Goal: Obtain resource: Download file/media

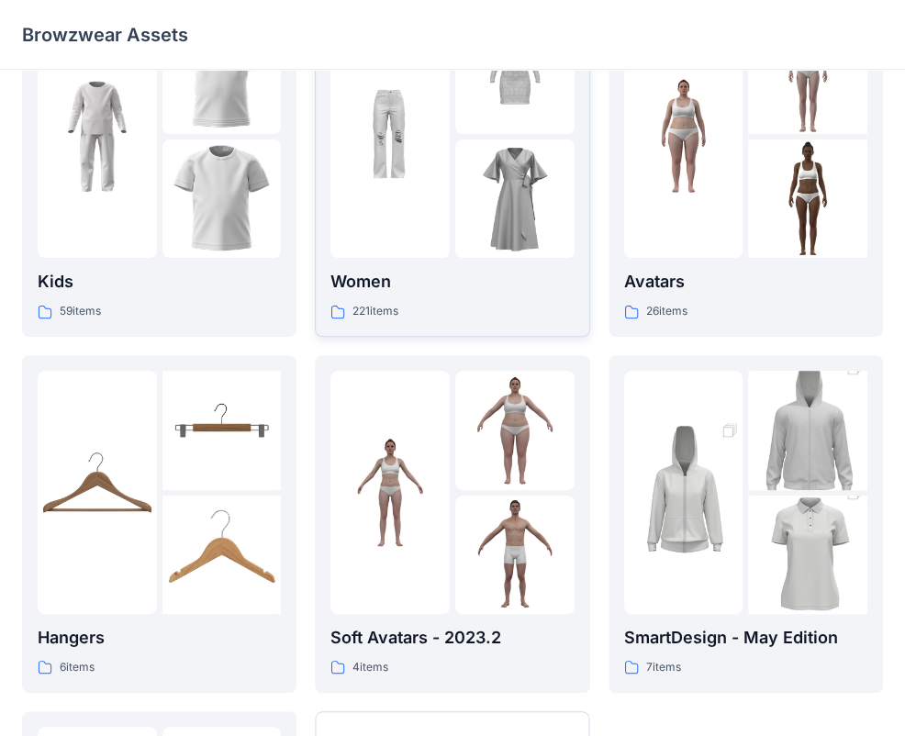
scroll to position [92, 0]
click at [458, 296] on p "Women" at bounding box center [452, 283] width 243 height 26
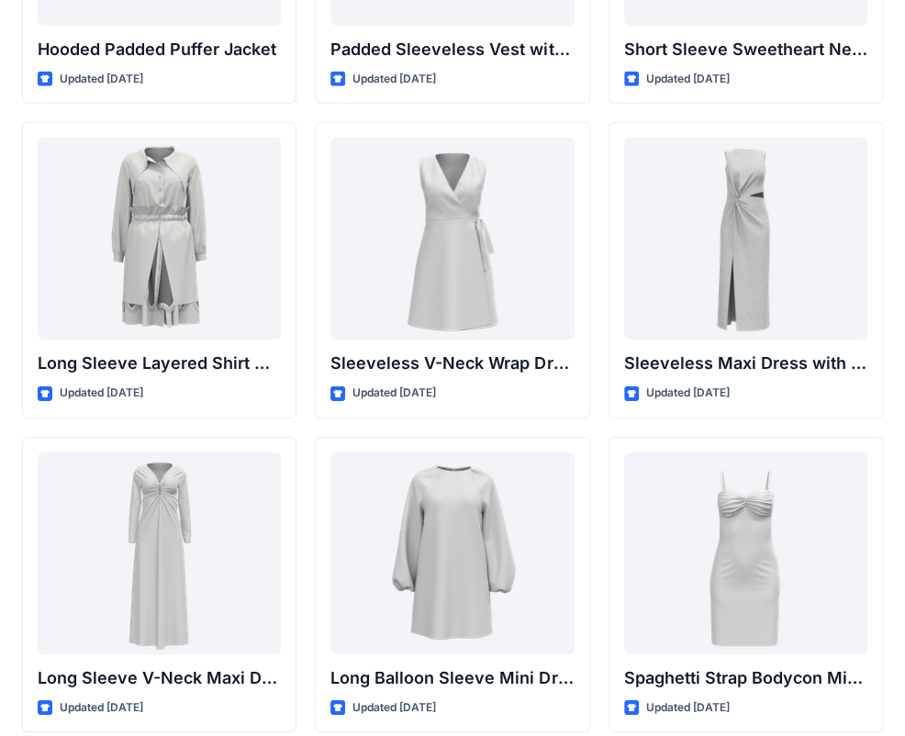
scroll to position [2669, 0]
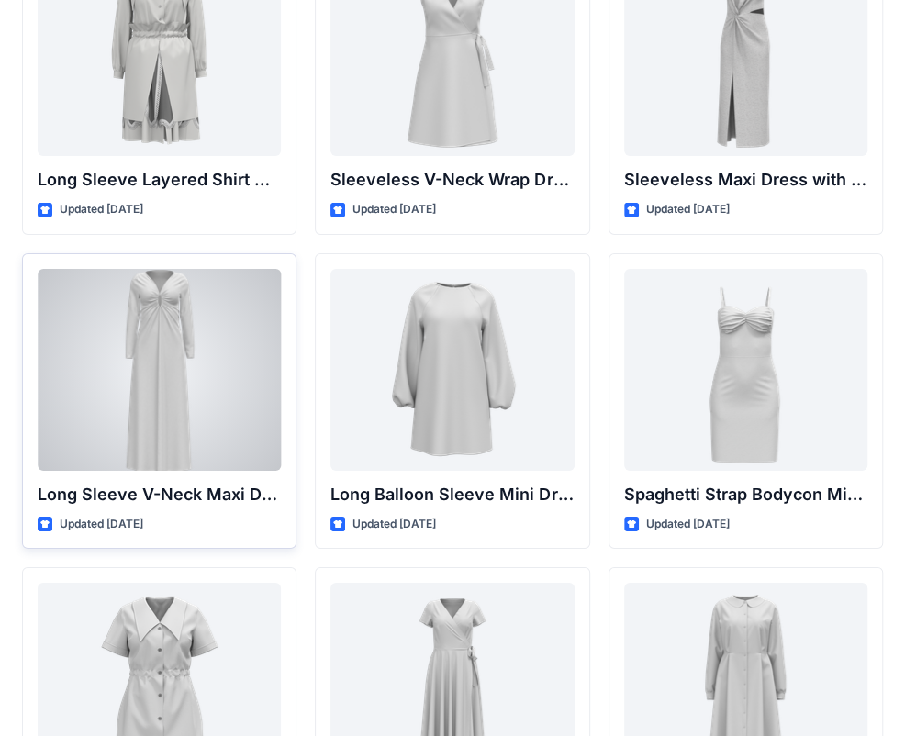
click at [207, 405] on div at bounding box center [159, 370] width 243 height 202
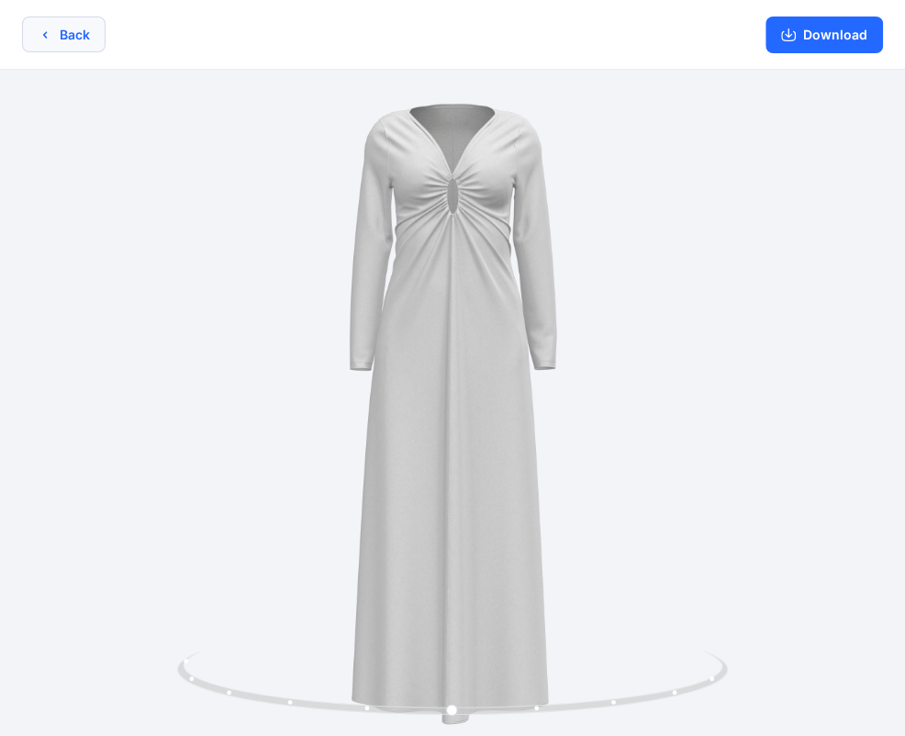
click at [49, 39] on icon "button" at bounding box center [45, 35] width 15 height 15
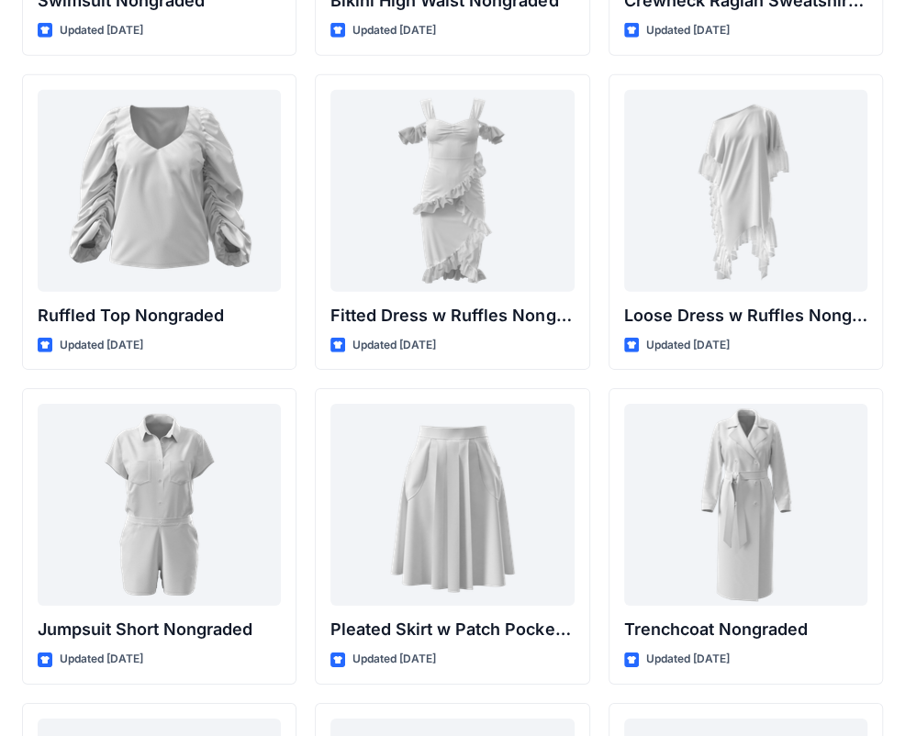
scroll to position [18077, 0]
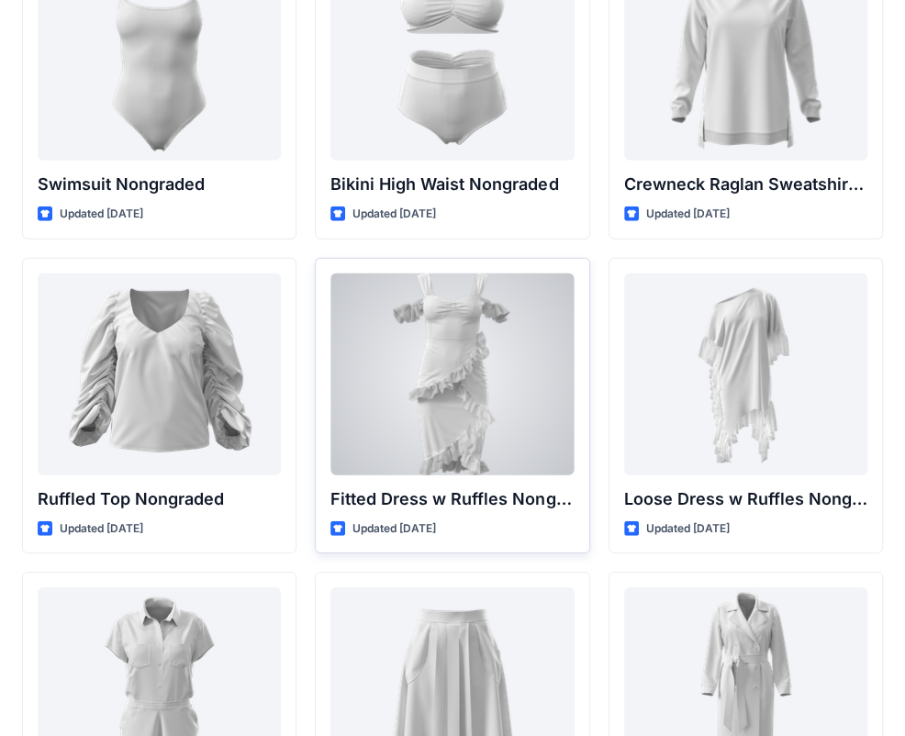
click at [548, 348] on div at bounding box center [452, 375] width 243 height 202
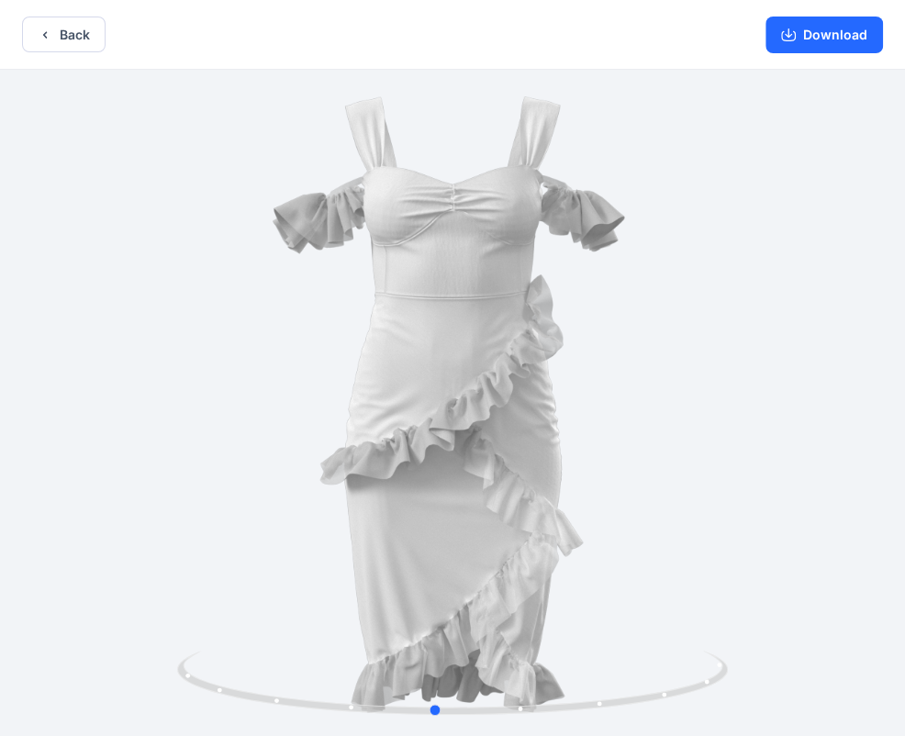
drag, startPoint x: 545, startPoint y: 445, endPoint x: 585, endPoint y: 443, distance: 40.5
click at [585, 443] on div at bounding box center [452, 405] width 905 height 670
click at [842, 35] on button "Download" at bounding box center [825, 35] width 118 height 37
click at [80, 31] on button "Back" at bounding box center [64, 35] width 84 height 36
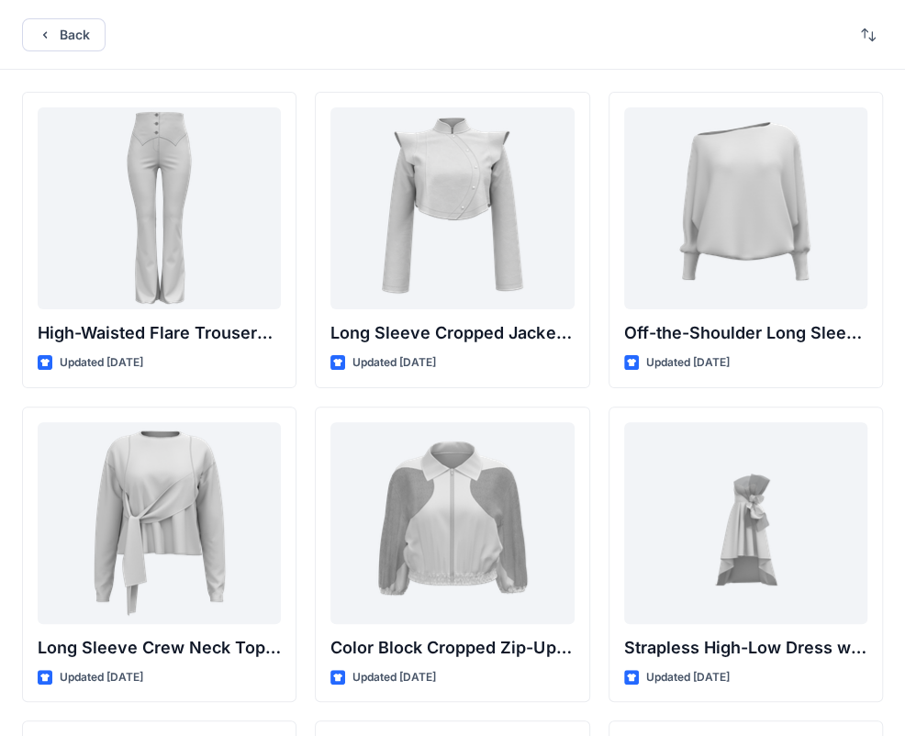
click at [19, 39] on div "Back" at bounding box center [452, 35] width 905 height 70
click at [49, 39] on icon "button" at bounding box center [45, 35] width 15 height 15
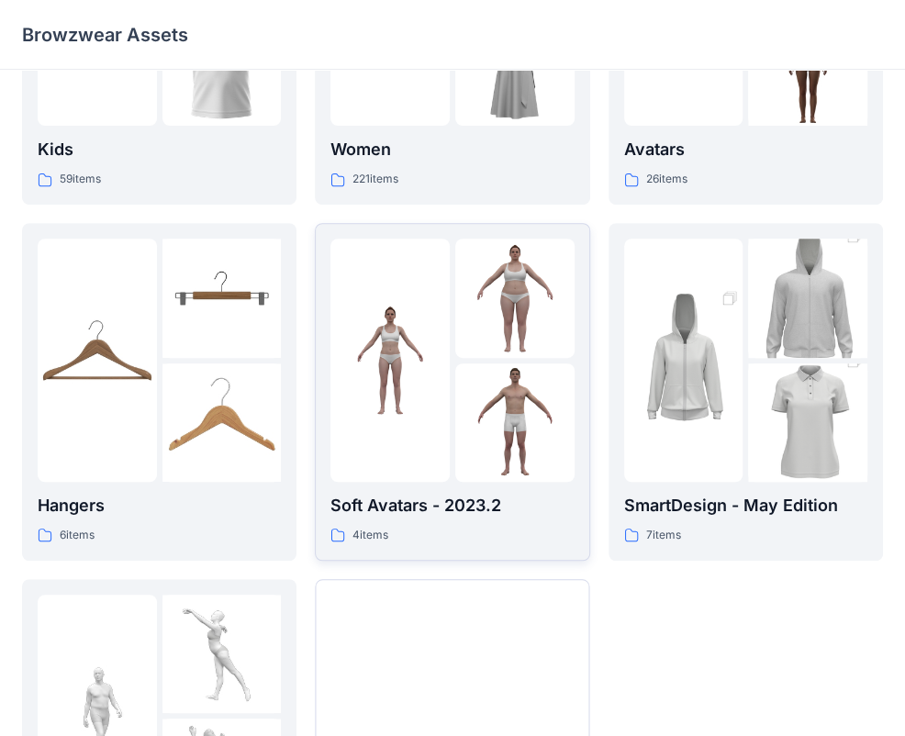
scroll to position [456, 0]
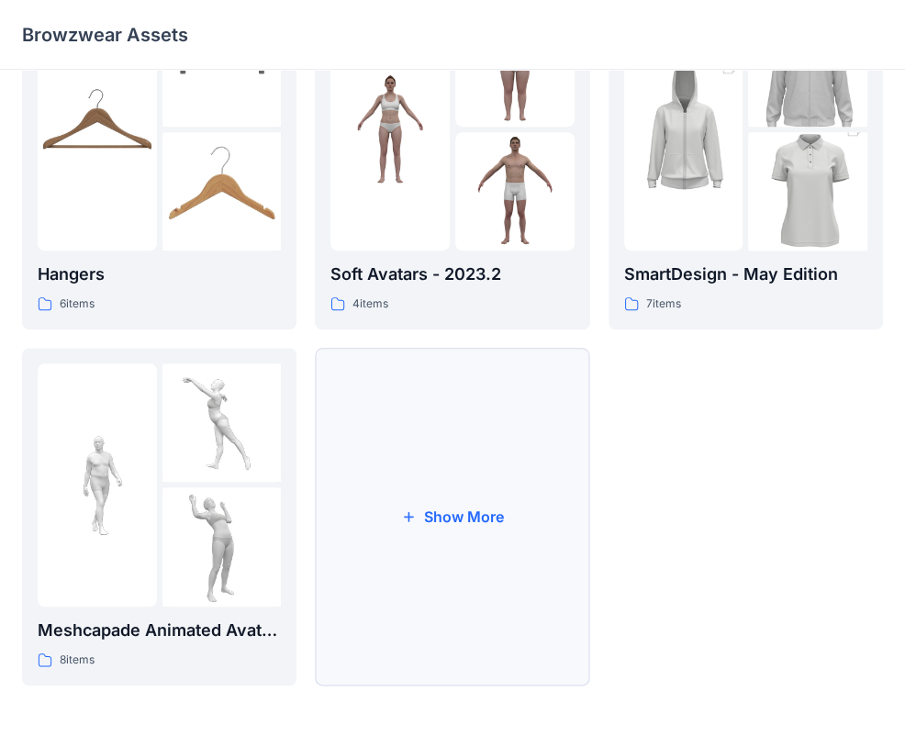
click at [401, 527] on button "Show More" at bounding box center [452, 517] width 275 height 338
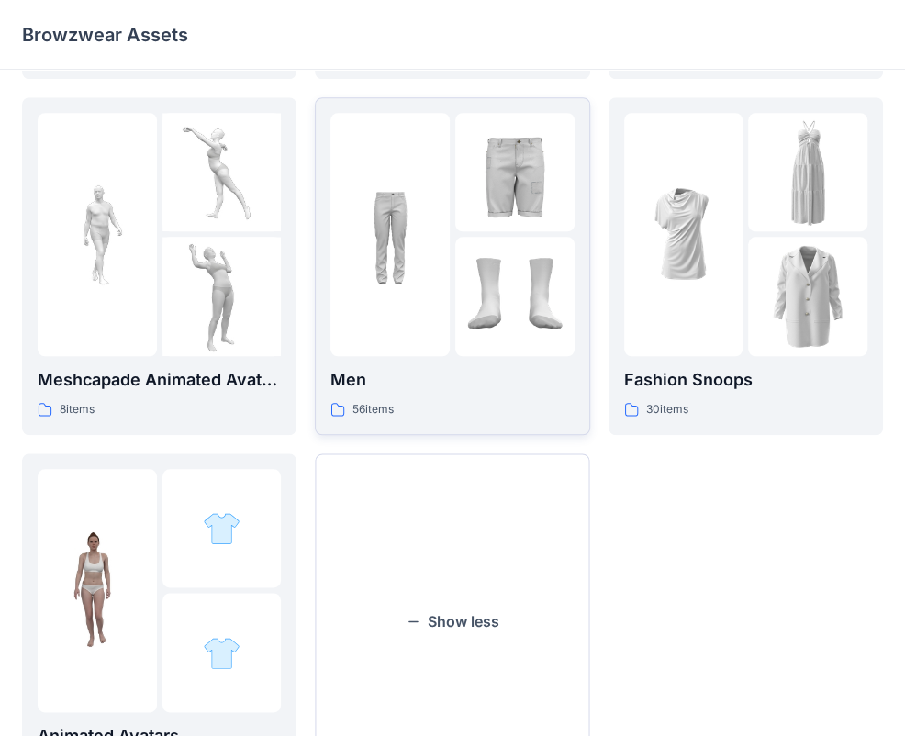
scroll to position [732, 0]
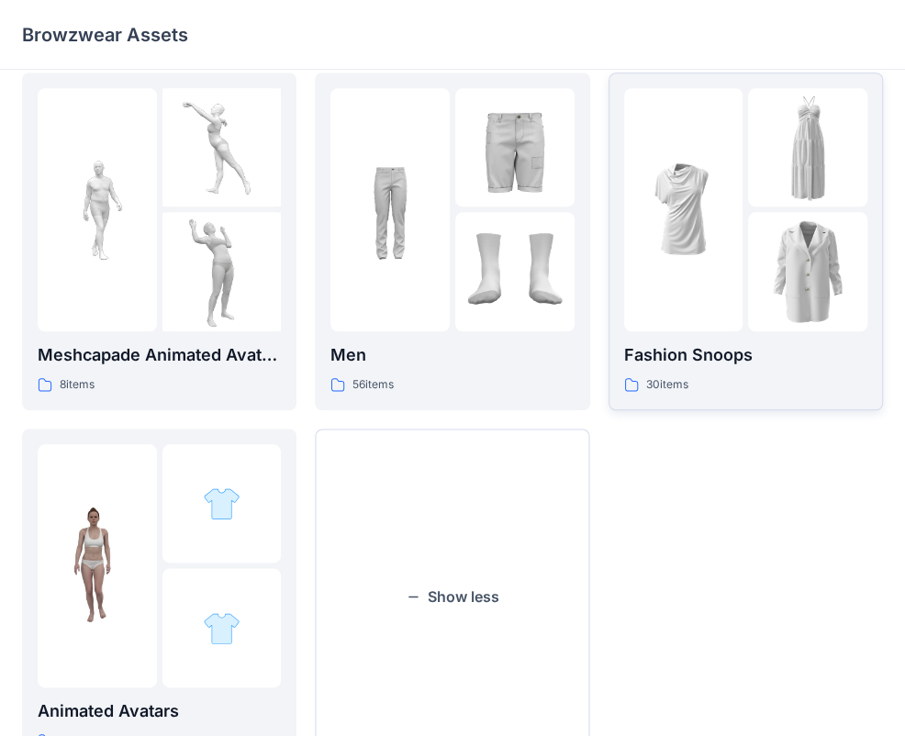
click at [728, 287] on div at bounding box center [683, 209] width 119 height 243
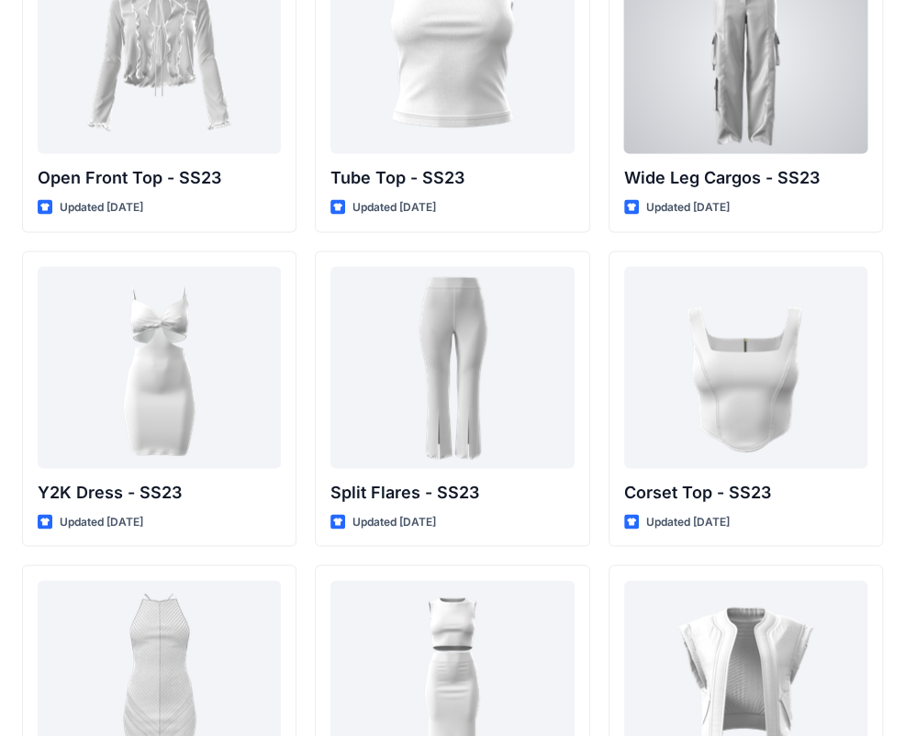
scroll to position [1414, 0]
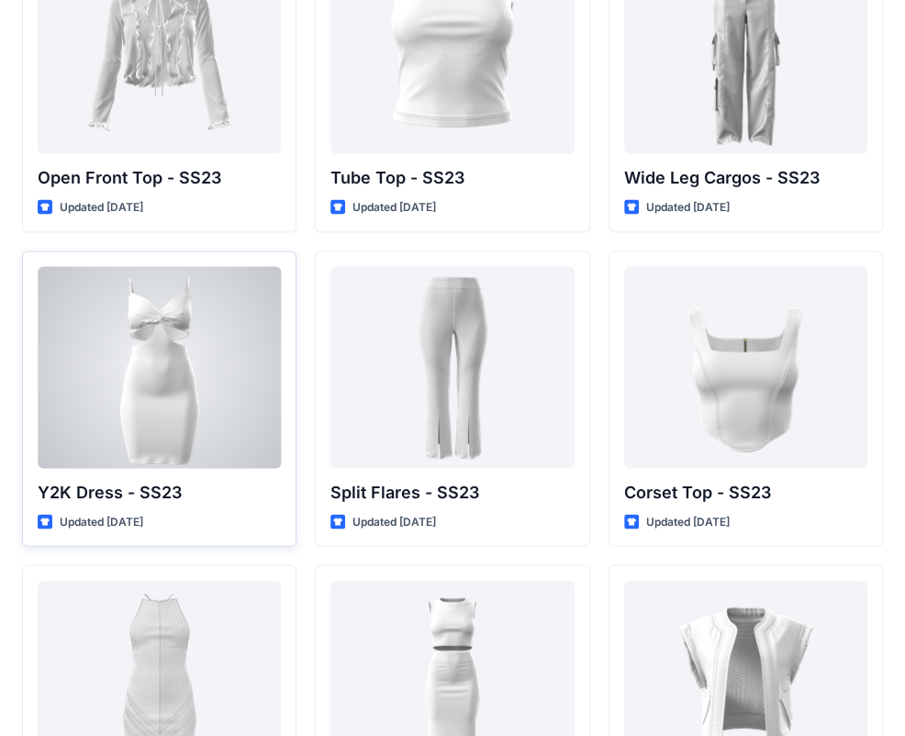
click at [247, 368] on div at bounding box center [159, 367] width 243 height 202
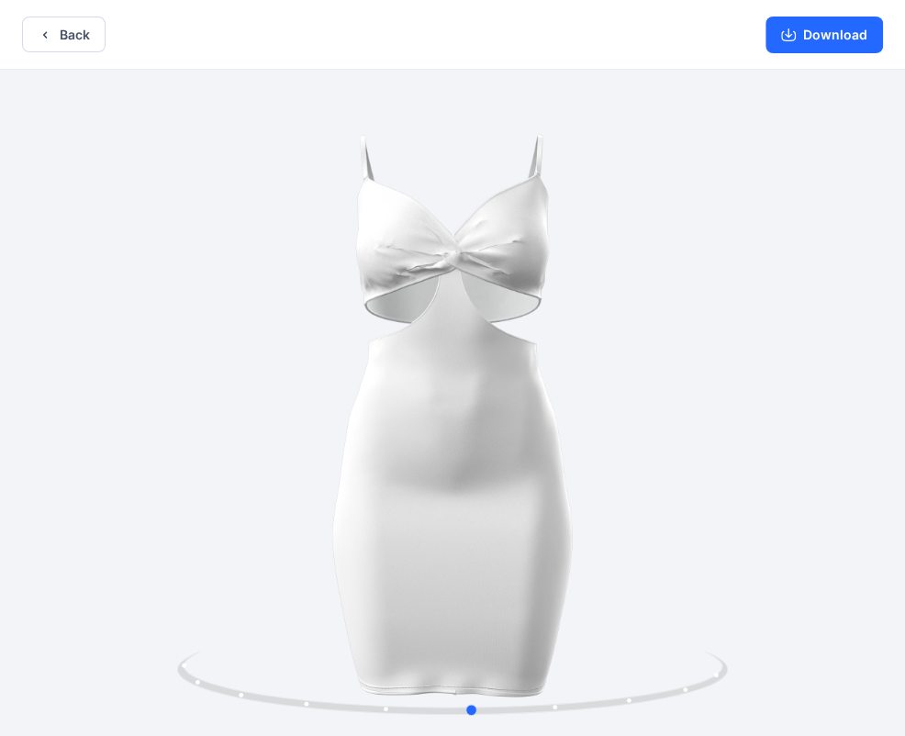
drag, startPoint x: 589, startPoint y: 410, endPoint x: 714, endPoint y: 415, distance: 125.9
click at [714, 415] on div at bounding box center [452, 405] width 905 height 670
click at [45, 31] on icon "button" at bounding box center [45, 35] width 15 height 15
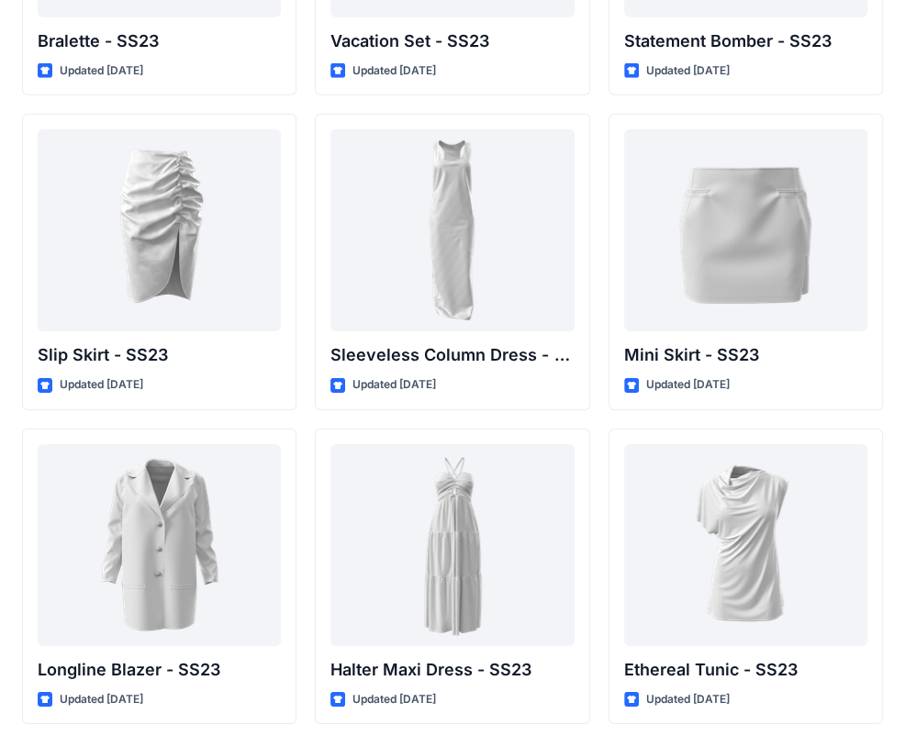
scroll to position [2496, 0]
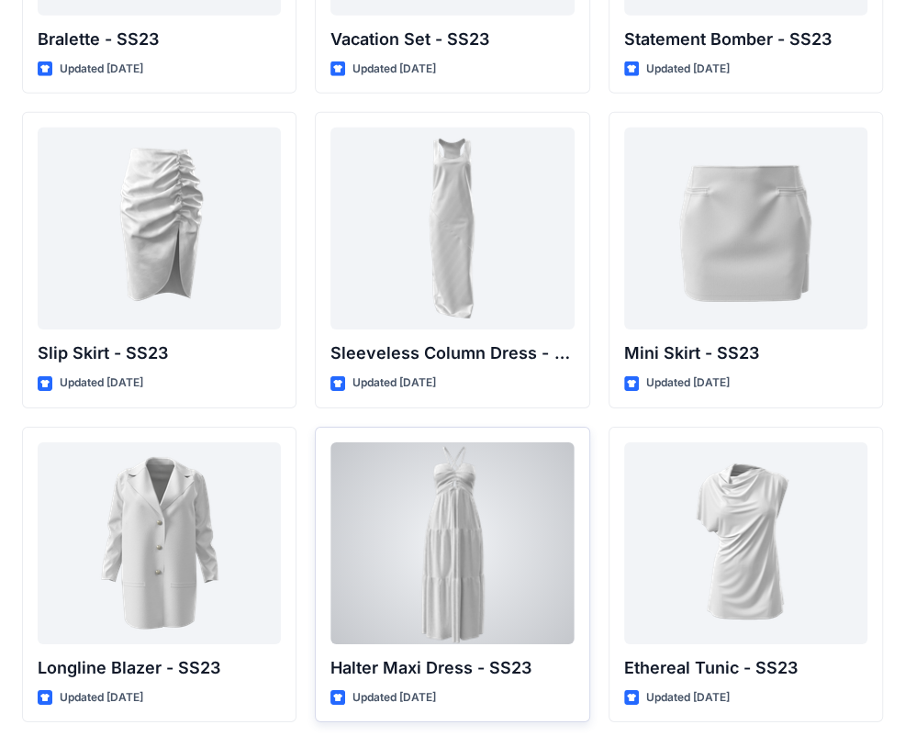
click at [479, 519] on div at bounding box center [452, 544] width 243 height 202
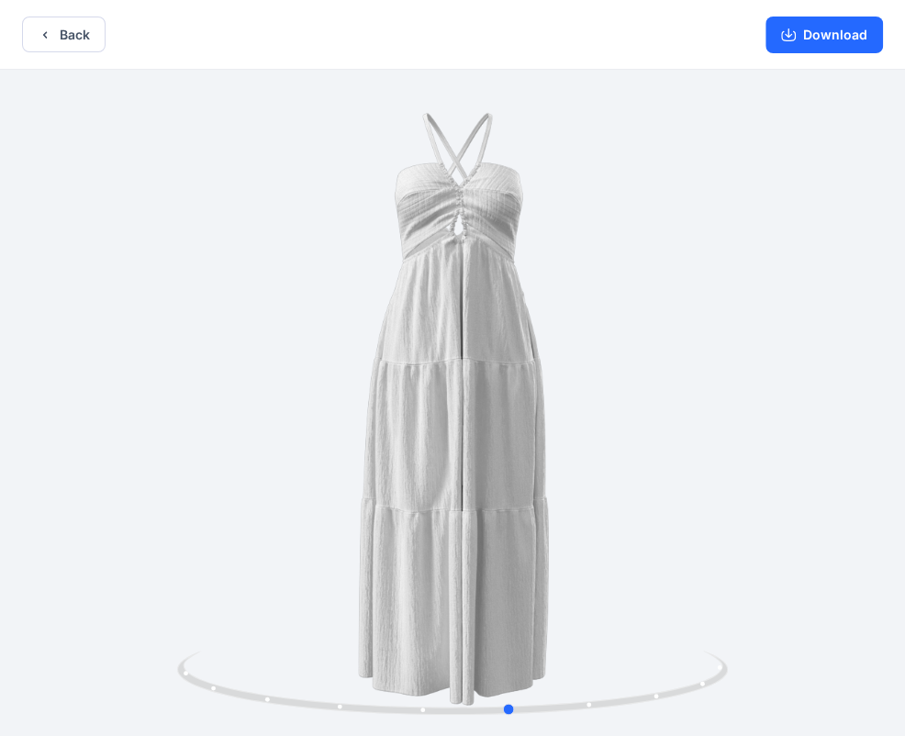
drag, startPoint x: 591, startPoint y: 434, endPoint x: 650, endPoint y: 441, distance: 59.1
click at [650, 441] on div at bounding box center [452, 405] width 905 height 670
click at [808, 27] on button "Download" at bounding box center [825, 35] width 118 height 37
click at [73, 42] on button "Back" at bounding box center [64, 35] width 84 height 36
